Goal: Task Accomplishment & Management: Use online tool/utility

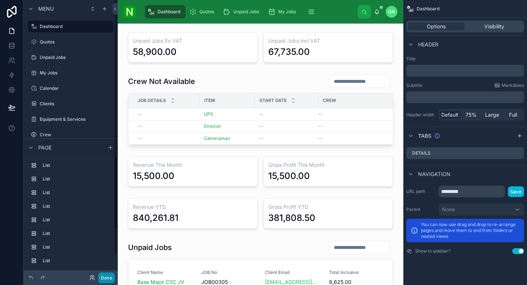
click at [113, 278] on button "Done" at bounding box center [106, 277] width 17 height 11
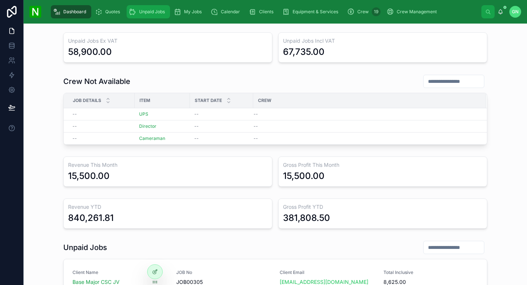
click at [154, 13] on span "Unpaid Jobs" at bounding box center [152, 12] width 26 height 6
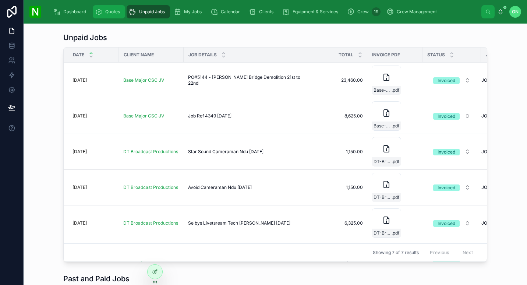
click at [118, 11] on span "Quotes" at bounding box center [112, 12] width 15 height 6
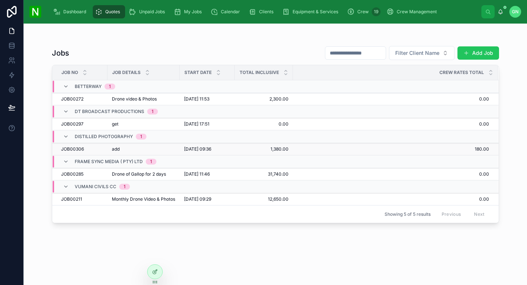
click at [142, 144] on td "add add" at bounding box center [143, 149] width 72 height 12
click at [140, 149] on div "add add" at bounding box center [143, 149] width 63 height 6
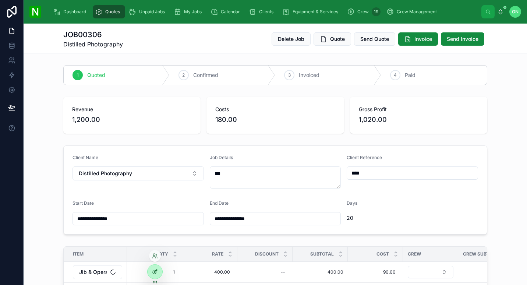
click at [156, 273] on icon at bounding box center [155, 271] width 6 height 6
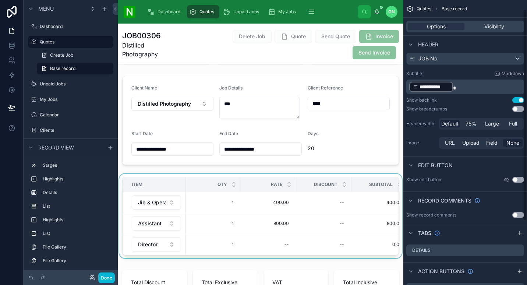
scroll to position [86, 0]
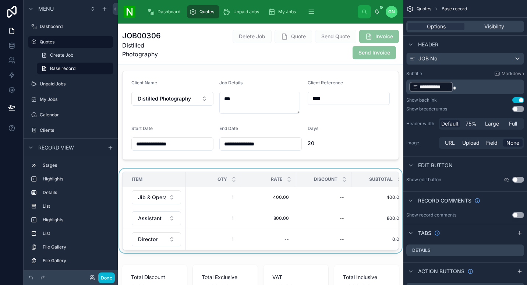
click at [236, 174] on div "QTY" at bounding box center [213, 179] width 54 height 14
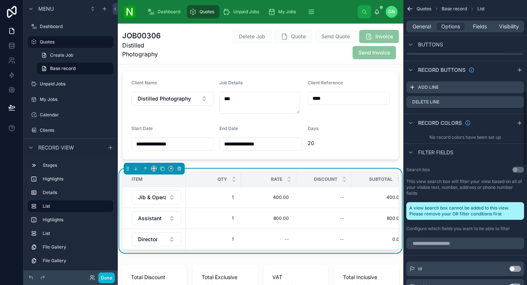
scroll to position [270, 0]
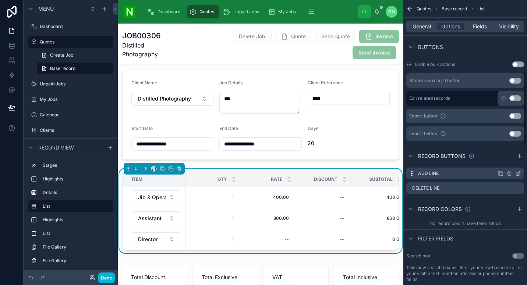
click at [517, 174] on icon "scrollable content" at bounding box center [518, 172] width 3 height 3
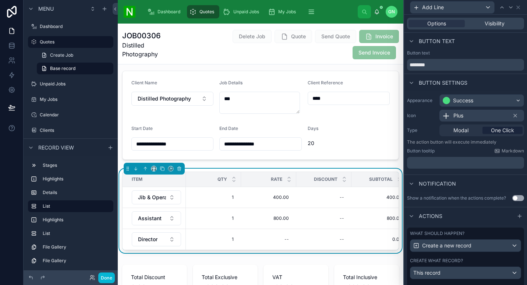
scroll to position [0, 0]
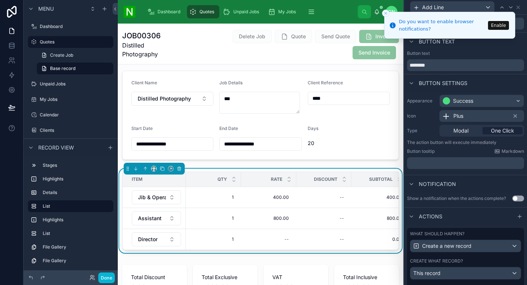
click at [384, 15] on button "Close toast" at bounding box center [385, 13] width 7 height 7
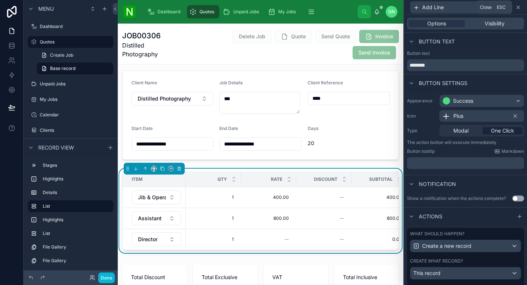
click at [519, 6] on icon at bounding box center [517, 7] width 3 height 3
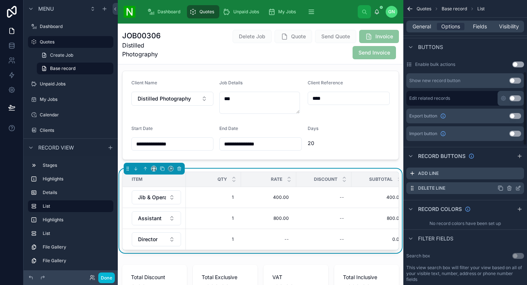
scroll to position [356, 0]
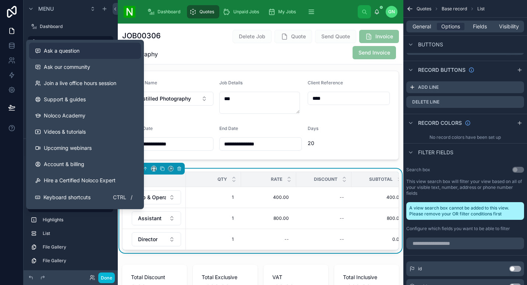
click at [77, 57] on button "Ask a question" at bounding box center [85, 51] width 112 height 16
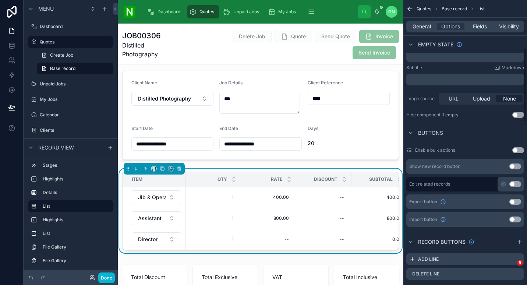
scroll to position [270, 0]
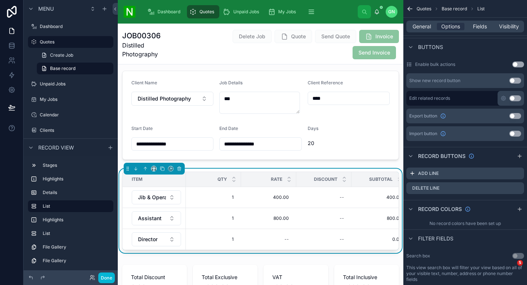
click at [509, 80] on button "Use setting" at bounding box center [515, 81] width 12 height 6
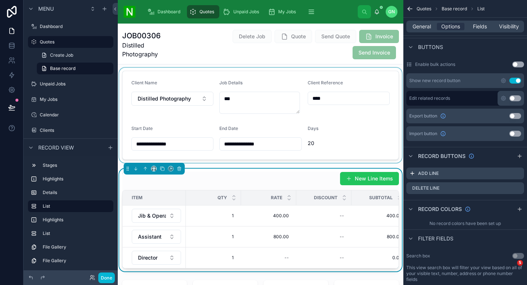
scroll to position [171, 0]
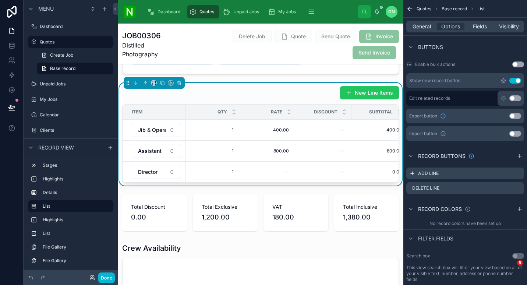
click at [503, 78] on icon "scrollable content" at bounding box center [503, 80] width 4 height 4
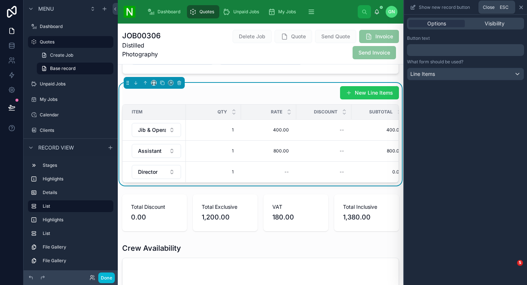
click at [520, 7] on icon at bounding box center [520, 7] width 3 height 3
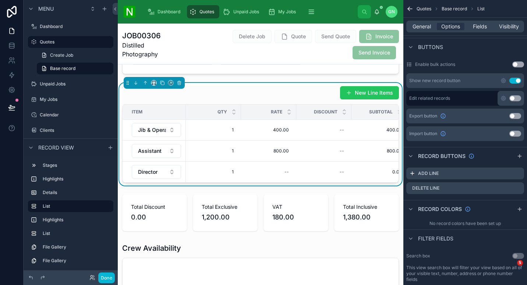
click at [314, 93] on div "New Line Items" at bounding box center [260, 93] width 277 height 14
click at [487, 28] on span "Fields" at bounding box center [480, 26] width 14 height 7
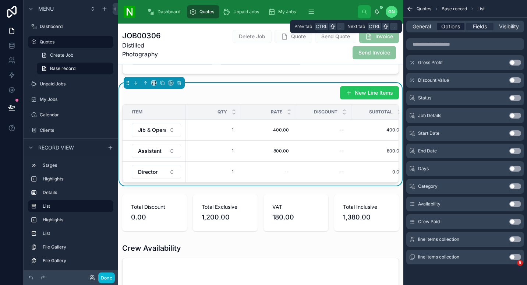
click at [446, 28] on span "Options" at bounding box center [450, 26] width 19 height 7
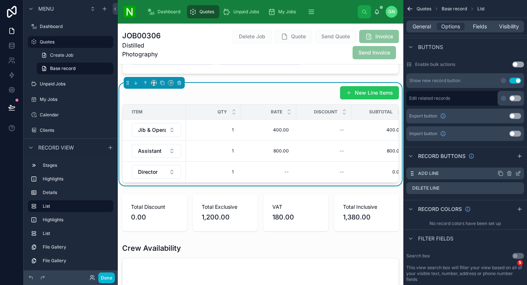
click at [509, 174] on icon "scrollable content" at bounding box center [509, 173] width 6 height 6
click at [508, 164] on icon at bounding box center [506, 162] width 6 height 6
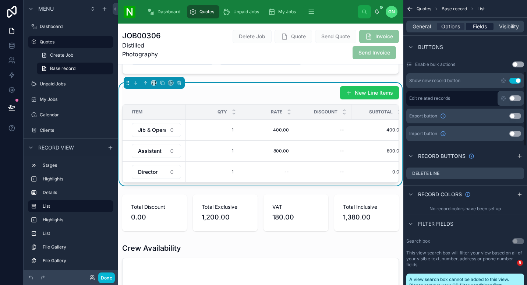
click at [479, 23] on span "Fields" at bounding box center [480, 26] width 14 height 7
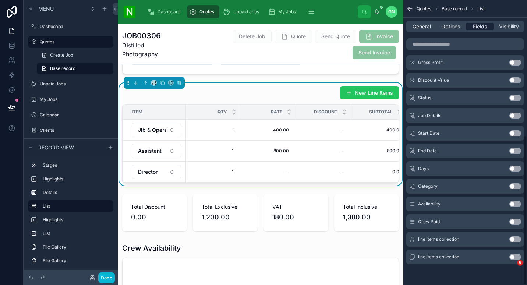
scroll to position [258, 0]
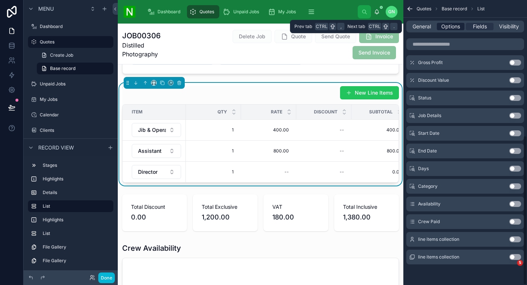
click at [453, 25] on span "Options" at bounding box center [450, 26] width 19 height 7
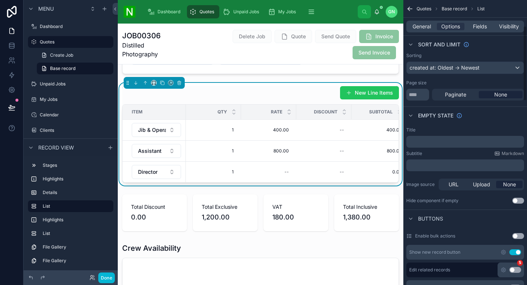
scroll to position [270, 0]
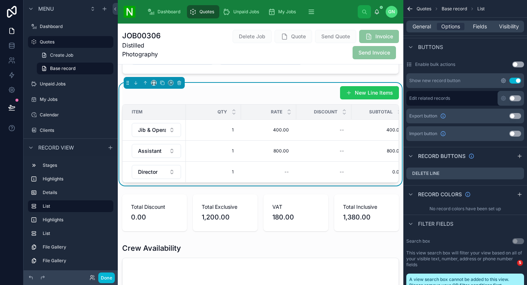
click at [502, 81] on icon "scrollable content" at bounding box center [503, 80] width 4 height 4
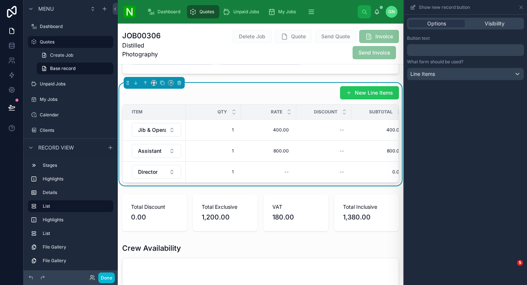
click at [436, 42] on div "Button text ﻿" at bounding box center [465, 45] width 117 height 21
click at [437, 47] on p "﻿" at bounding box center [466, 50] width 113 height 9
click at [520, 40] on div "Button text" at bounding box center [465, 38] width 117 height 6
click at [380, 95] on button "New Item" at bounding box center [377, 92] width 44 height 13
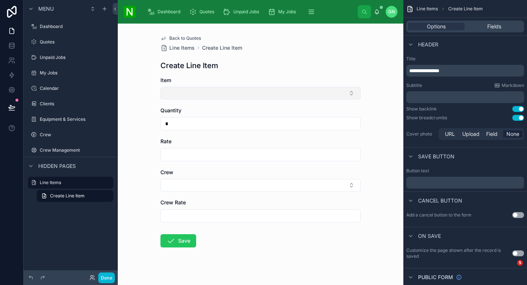
click at [300, 95] on button "Select Button" at bounding box center [260, 93] width 200 height 13
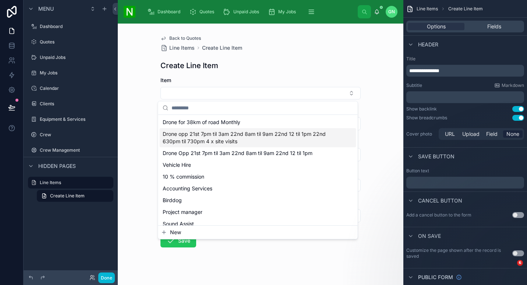
click at [287, 145] on span "Drone opp 21st 7pm til 3am 22nd 8am til 9am 22nd 12 til 1pm 22nd 630pm til 730p…" at bounding box center [254, 137] width 182 height 15
type input "****"
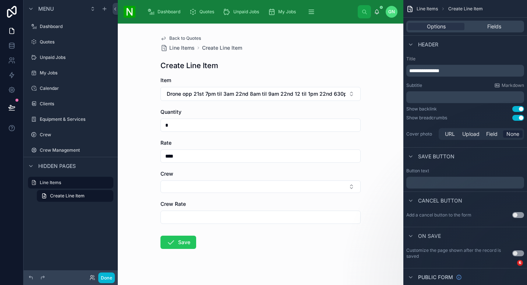
click at [254, 157] on input "****" at bounding box center [260, 156] width 199 height 10
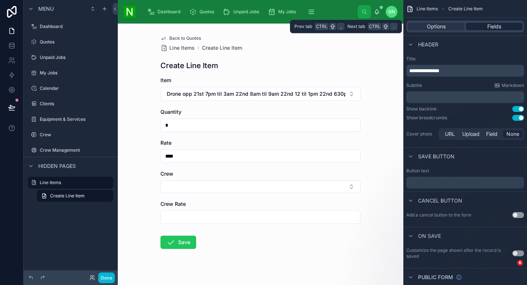
click at [499, 25] on span "Fields" at bounding box center [494, 26] width 14 height 7
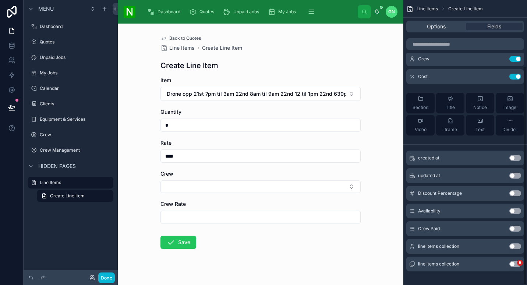
scroll to position [85, 0]
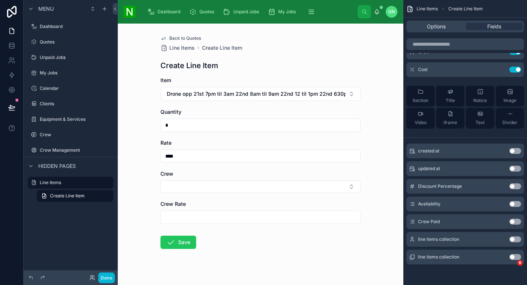
click at [512, 184] on button "Use setting" at bounding box center [515, 186] width 12 height 6
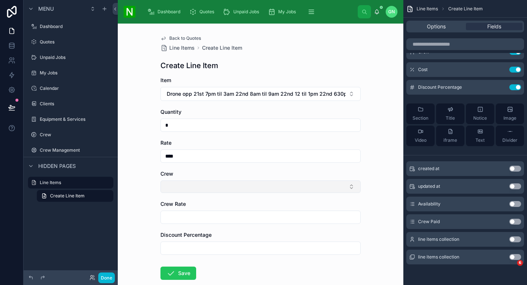
click at [232, 192] on button "Select Button" at bounding box center [260, 186] width 200 height 13
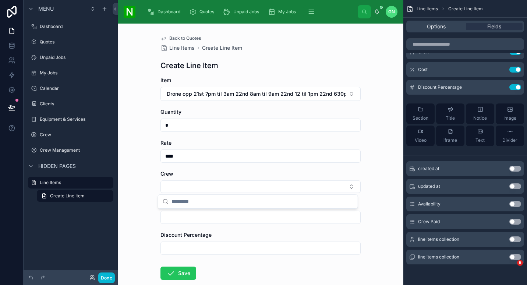
click at [132, 209] on div "Back to Quotes Line Items Create Line Item Create Line Item Item Drone opp 21st…" at bounding box center [260, 154] width 285 height 261
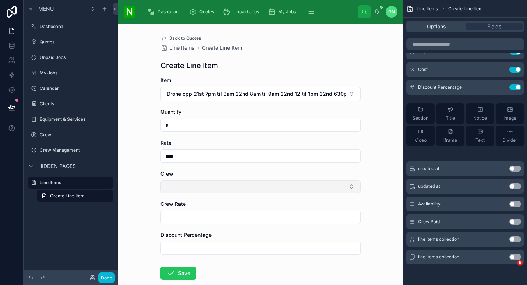
click at [249, 189] on button "Select Button" at bounding box center [260, 186] width 200 height 13
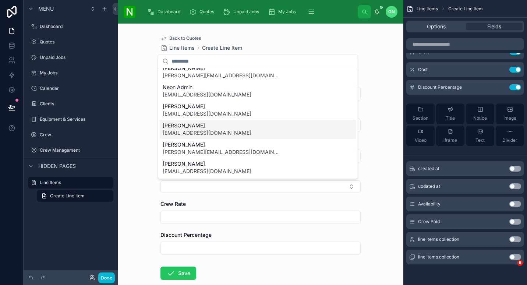
scroll to position [0, 0]
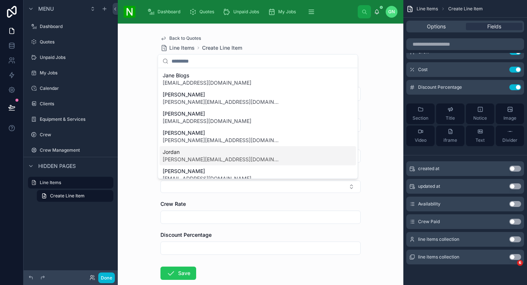
click at [382, 148] on div "Back to Quotes Line Items Create Line Item Create Line Item Item Drone opp 21st…" at bounding box center [260, 154] width 285 height 261
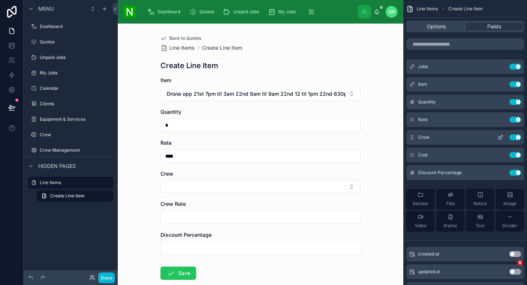
click at [500, 138] on icon "scrollable content" at bounding box center [500, 137] width 6 height 6
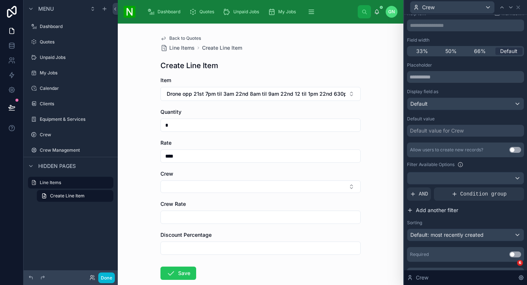
scroll to position [62, 0]
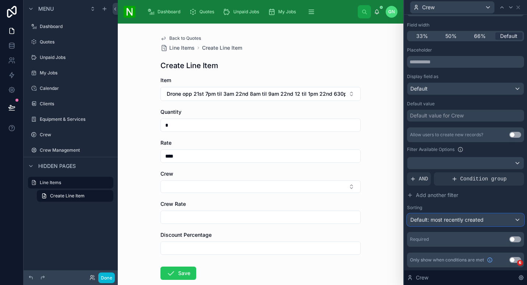
click at [462, 220] on span "Default: most recently created" at bounding box center [446, 219] width 73 height 6
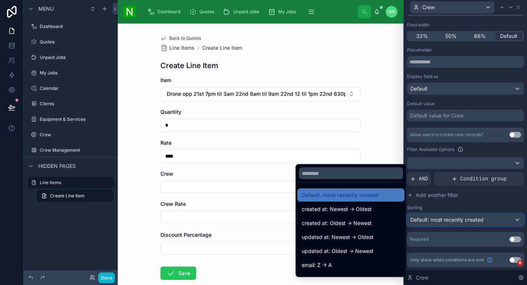
scroll to position [86, 0]
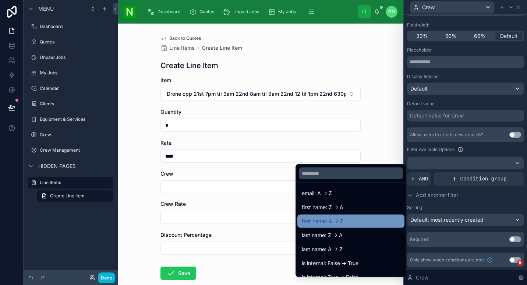
click at [359, 220] on div "first name: A -> Z" at bounding box center [351, 221] width 98 height 9
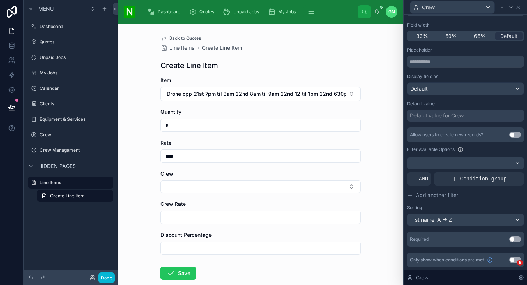
drag, startPoint x: 222, startPoint y: 218, endPoint x: 241, endPoint y: 221, distance: 19.4
click at [222, 218] on input "text" at bounding box center [260, 217] width 199 height 10
click at [374, 170] on div "Back to Quotes Line Items Create Line Item Create Line Item Item Drone opp 21st…" at bounding box center [260, 154] width 285 height 261
click at [211, 158] on input "****" at bounding box center [260, 156] width 199 height 10
click at [383, 150] on div "Back to Quotes Line Items Create Line Item Create Line Item Item Drone opp 21st…" at bounding box center [260, 154] width 285 height 261
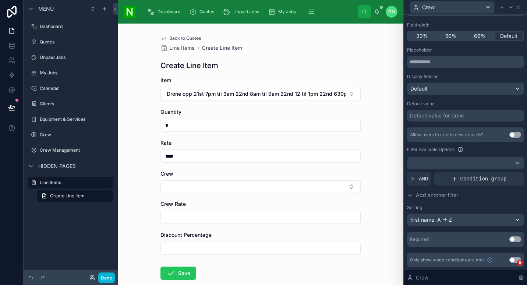
scroll to position [0, 0]
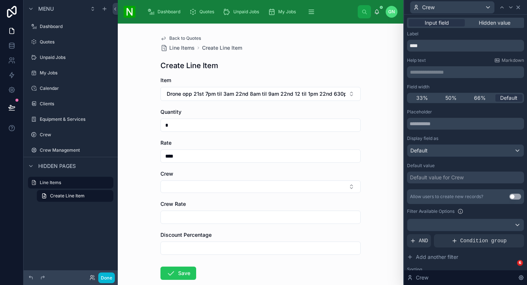
click at [518, 6] on icon at bounding box center [518, 7] width 6 height 6
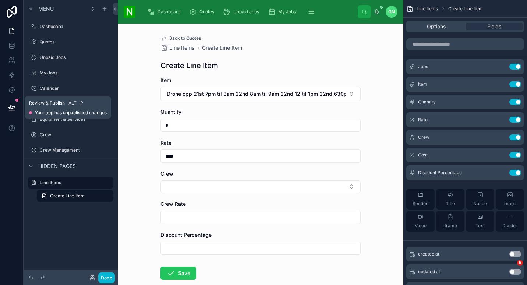
click at [13, 108] on icon at bounding box center [11, 107] width 6 height 4
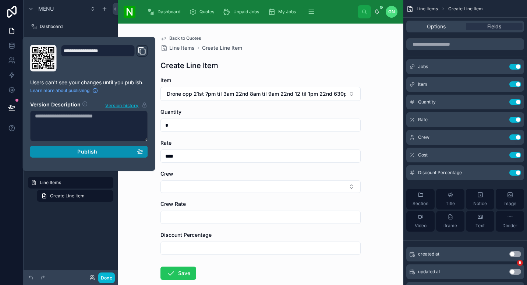
click at [117, 154] on div "Publish" at bounding box center [89, 151] width 108 height 7
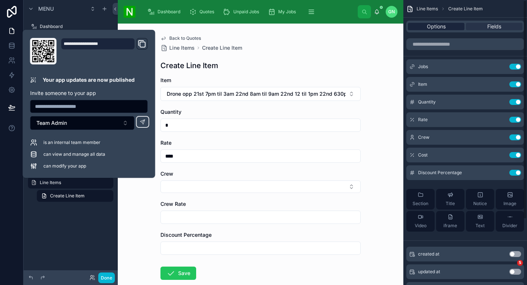
click at [435, 25] on span "Options" at bounding box center [436, 26] width 19 height 7
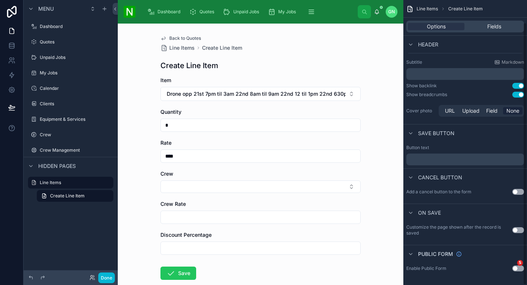
scroll to position [24, 0]
click at [520, 92] on button "Use setting" at bounding box center [518, 93] width 12 height 6
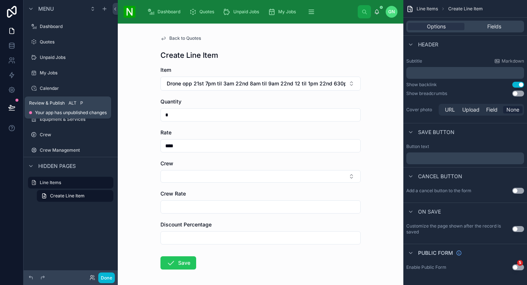
click at [13, 107] on icon at bounding box center [11, 107] width 6 height 4
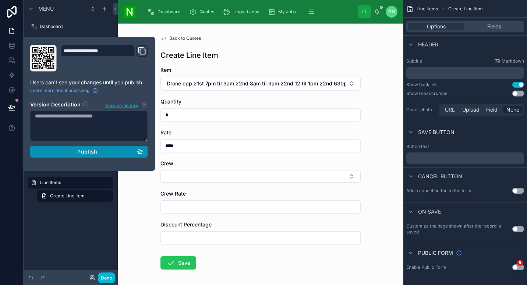
click at [59, 153] on div "Publish" at bounding box center [89, 151] width 108 height 7
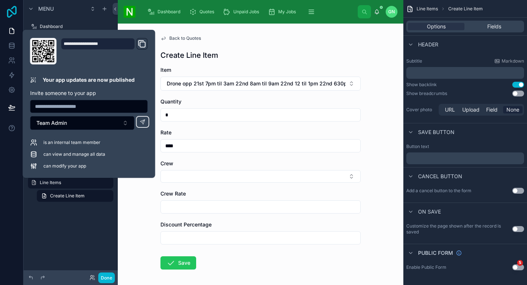
click at [9, 8] on icon at bounding box center [11, 12] width 15 height 12
